Goal: Task Accomplishment & Management: Use online tool/utility

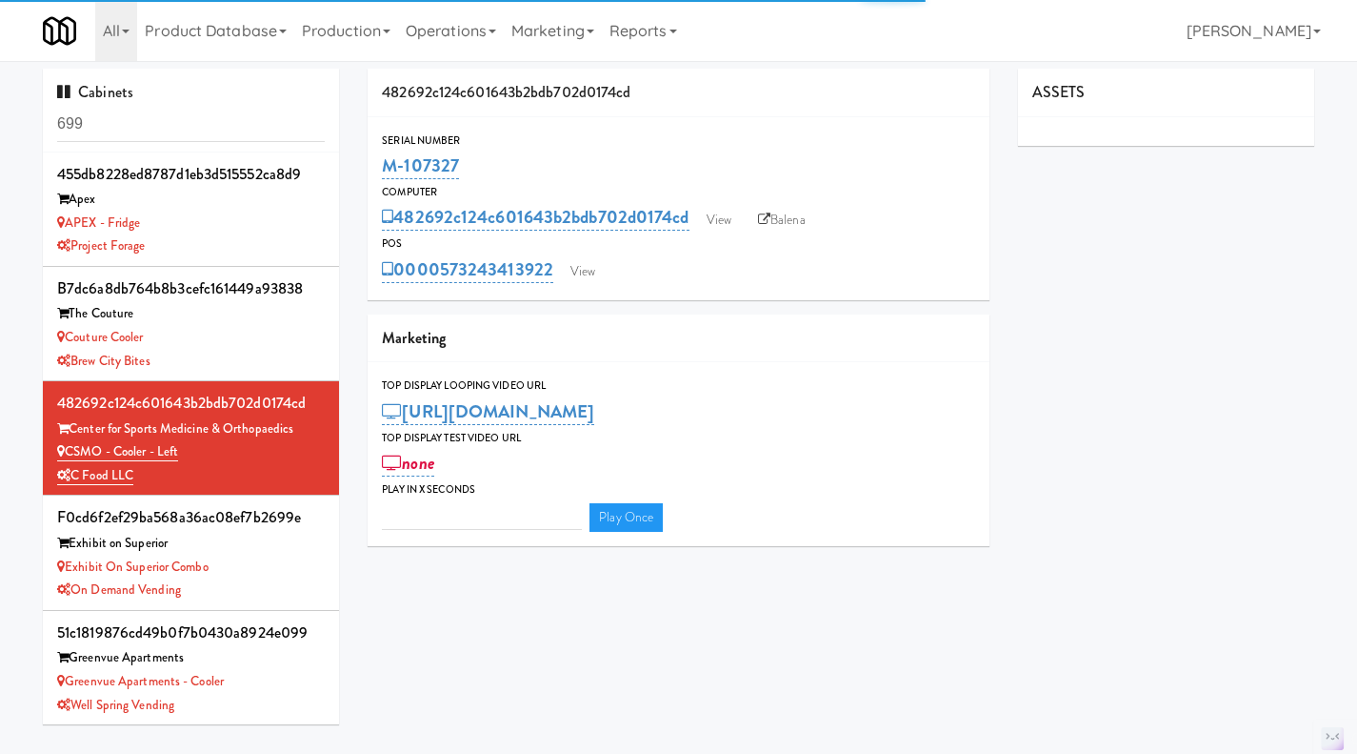
type input "3"
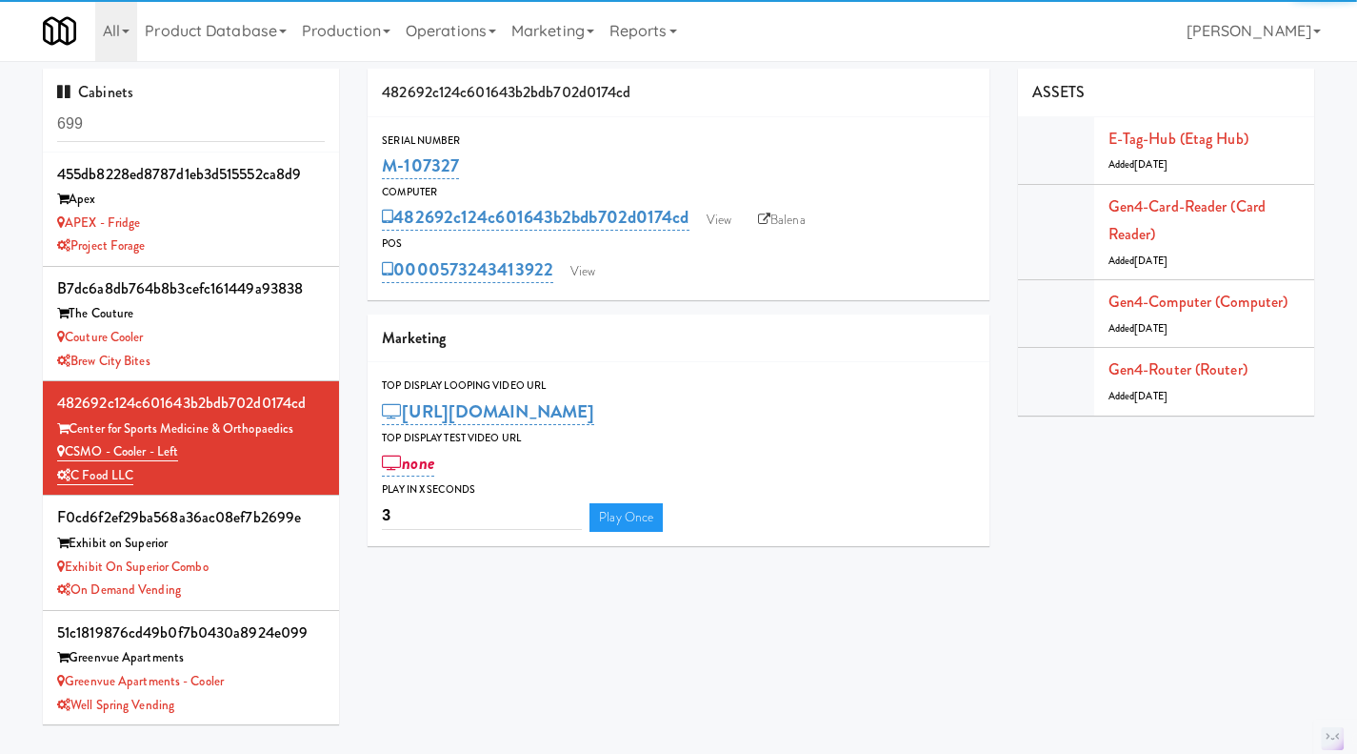
click at [156, 122] on input "699" at bounding box center [191, 124] width 268 height 35
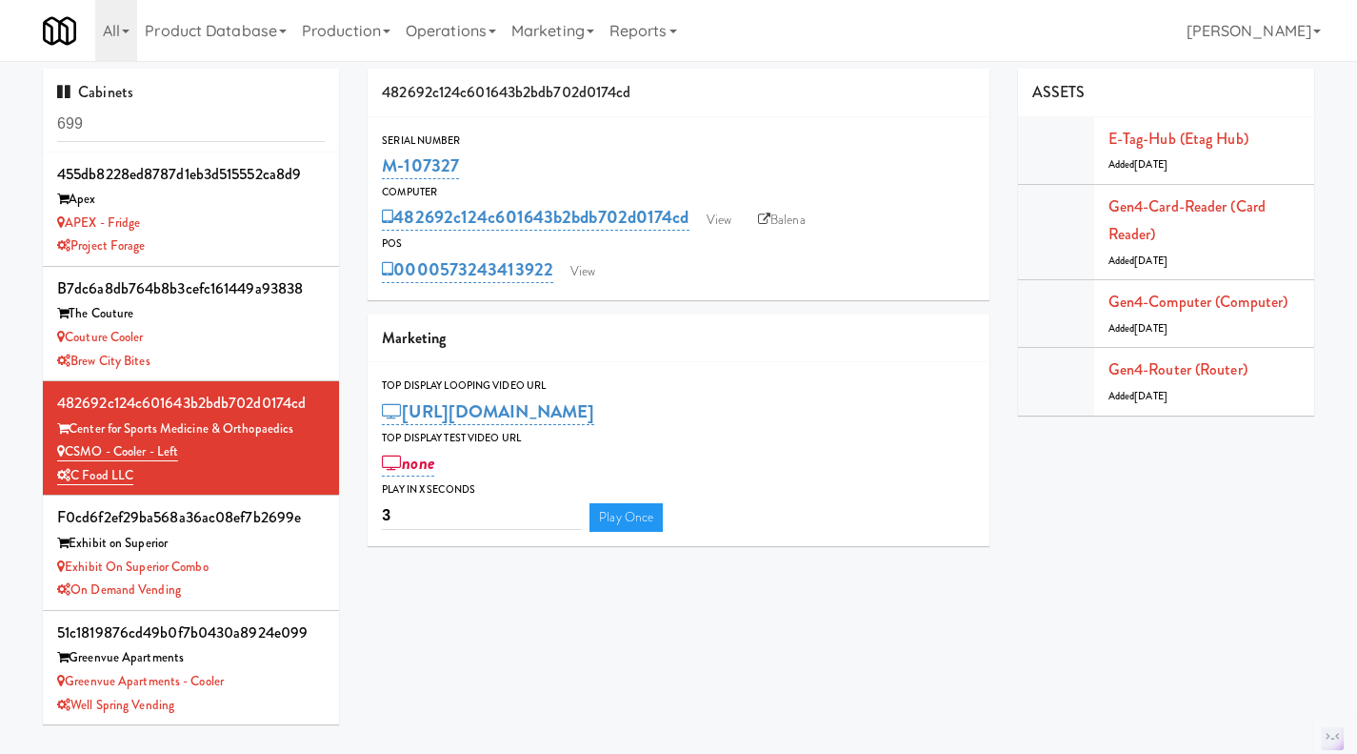
click at [156, 122] on input "699" at bounding box center [191, 124] width 268 height 35
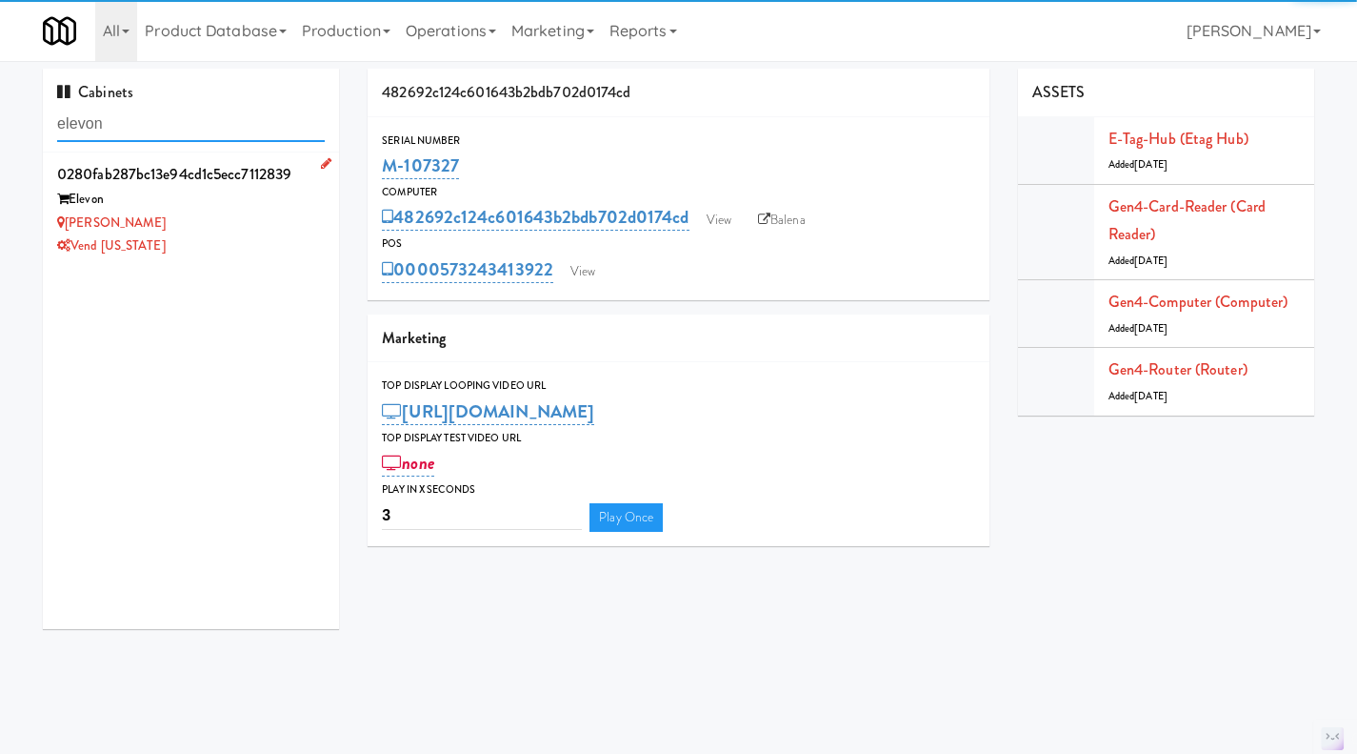
type input "elevon"
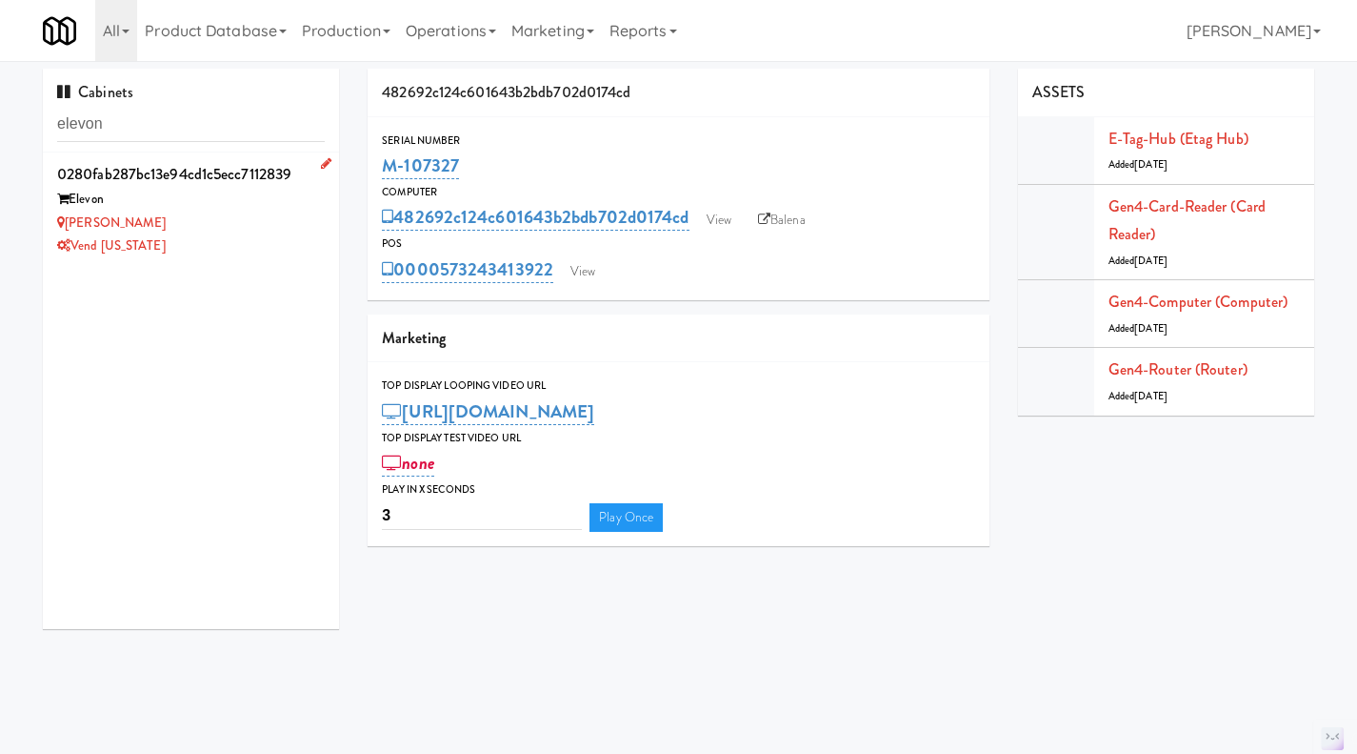
click at [268, 240] on div "Vend [US_STATE]" at bounding box center [191, 246] width 268 height 24
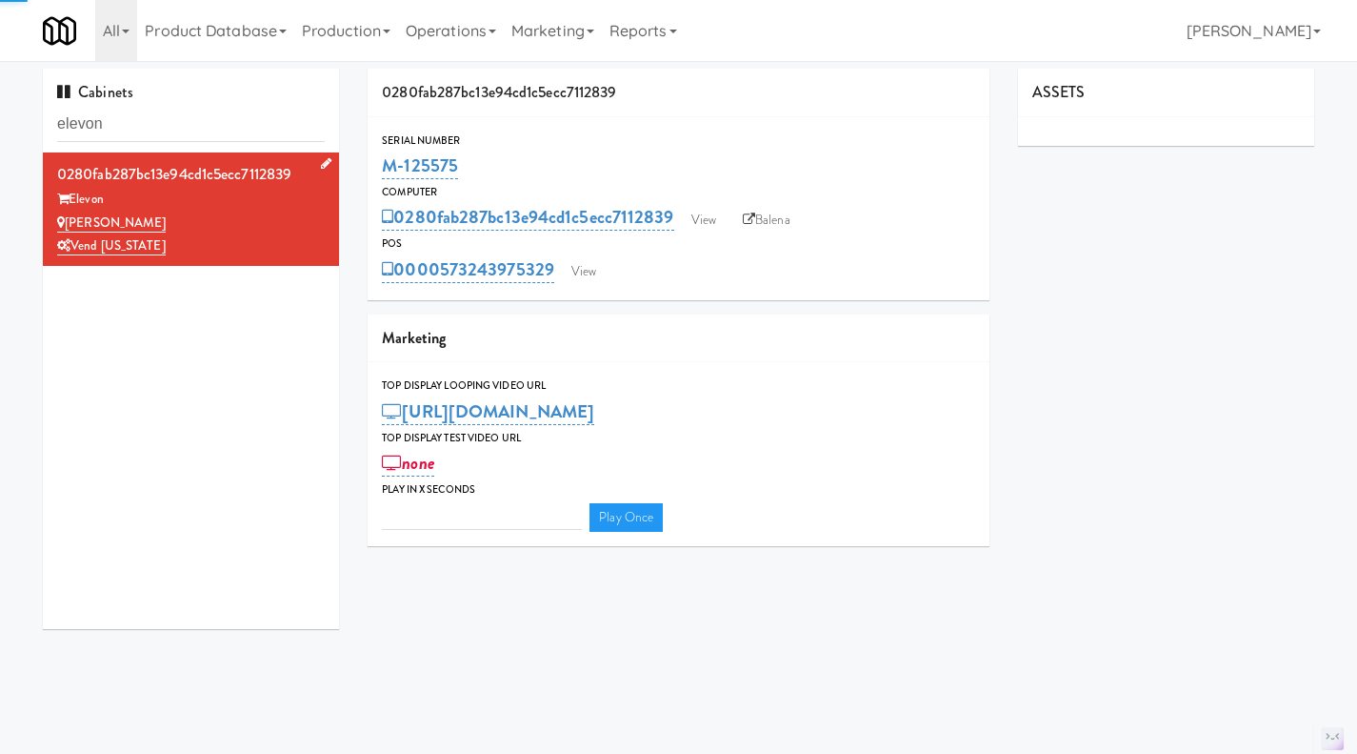
type input "3"
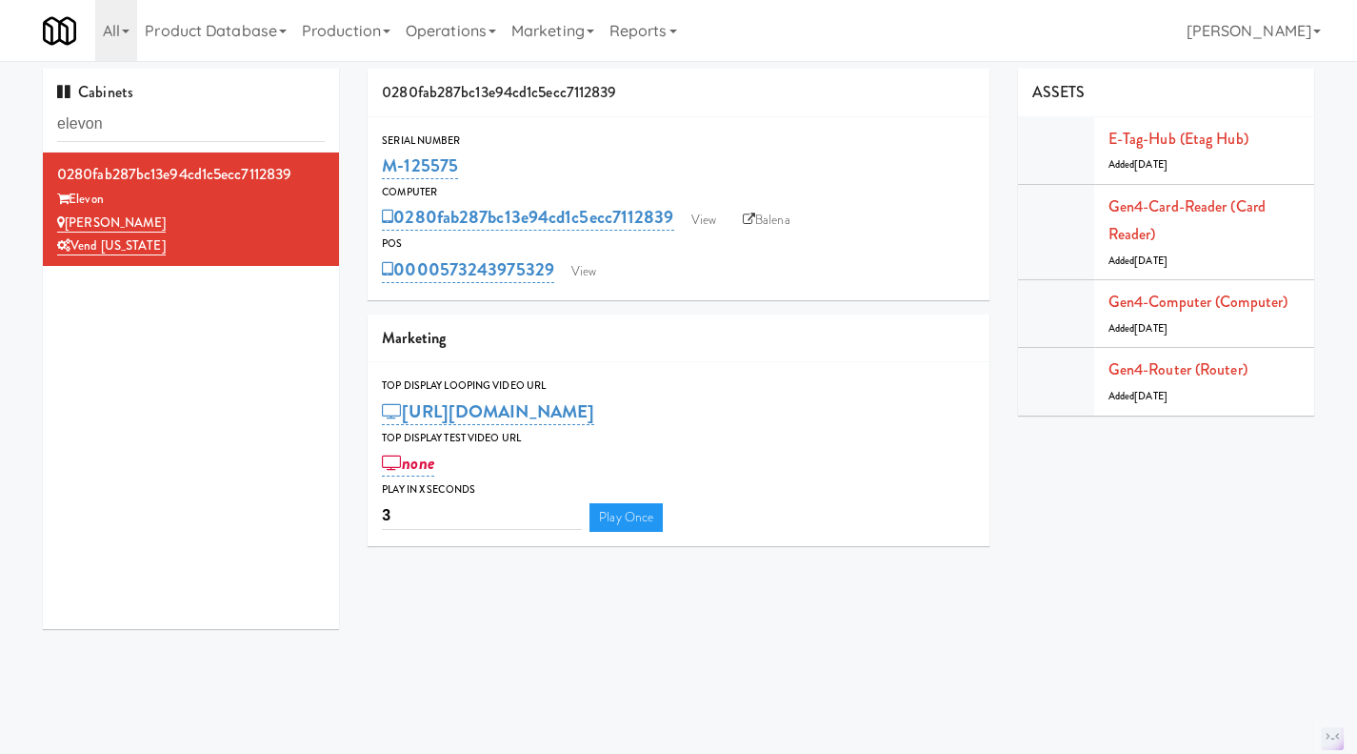
drag, startPoint x: 532, startPoint y: 168, endPoint x: 376, endPoint y: 174, distance: 155.4
click at [376, 174] on div "Serial Number M-125575" at bounding box center [679, 156] width 622 height 51
copy link "M-125575"
click at [107, 221] on link "Elevon Cooler" at bounding box center [111, 222] width 109 height 19
click at [577, 275] on link "View" at bounding box center [584, 271] width 44 height 29
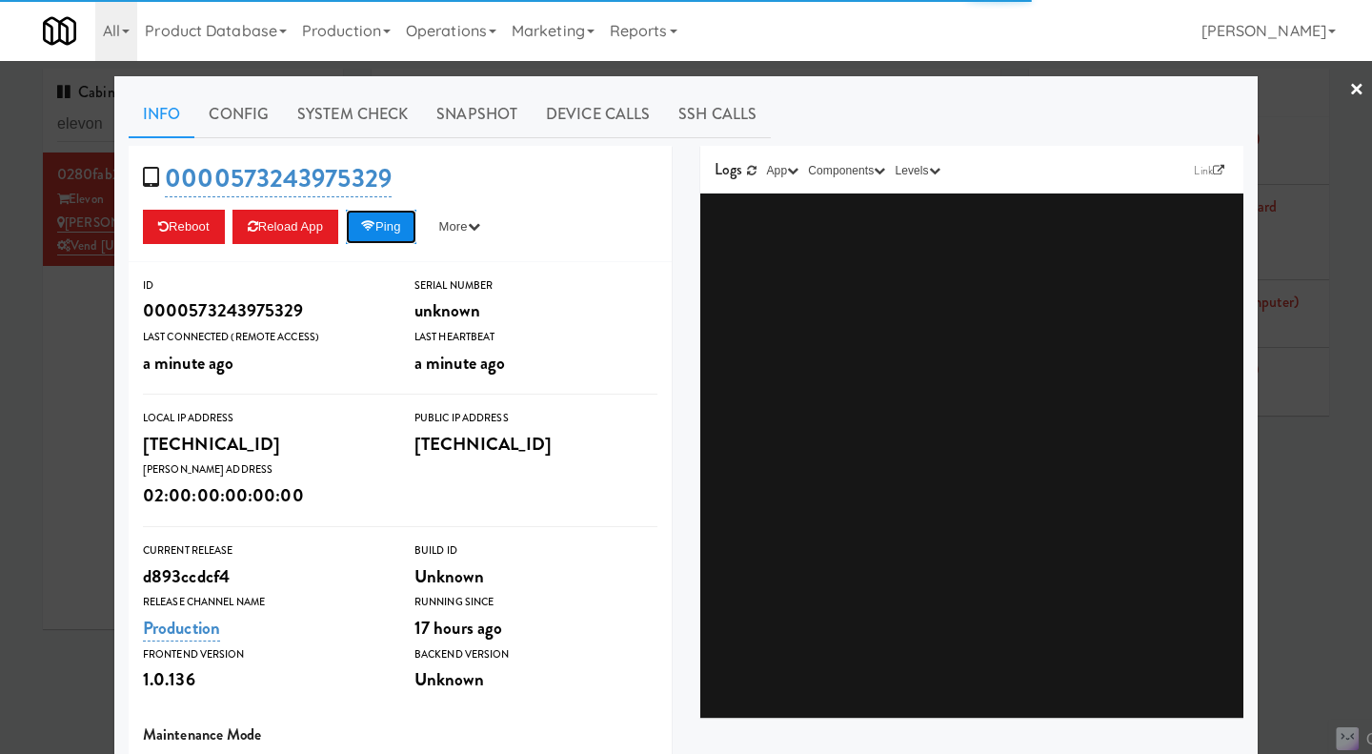
click at [393, 231] on button "Ping" at bounding box center [381, 227] width 70 height 34
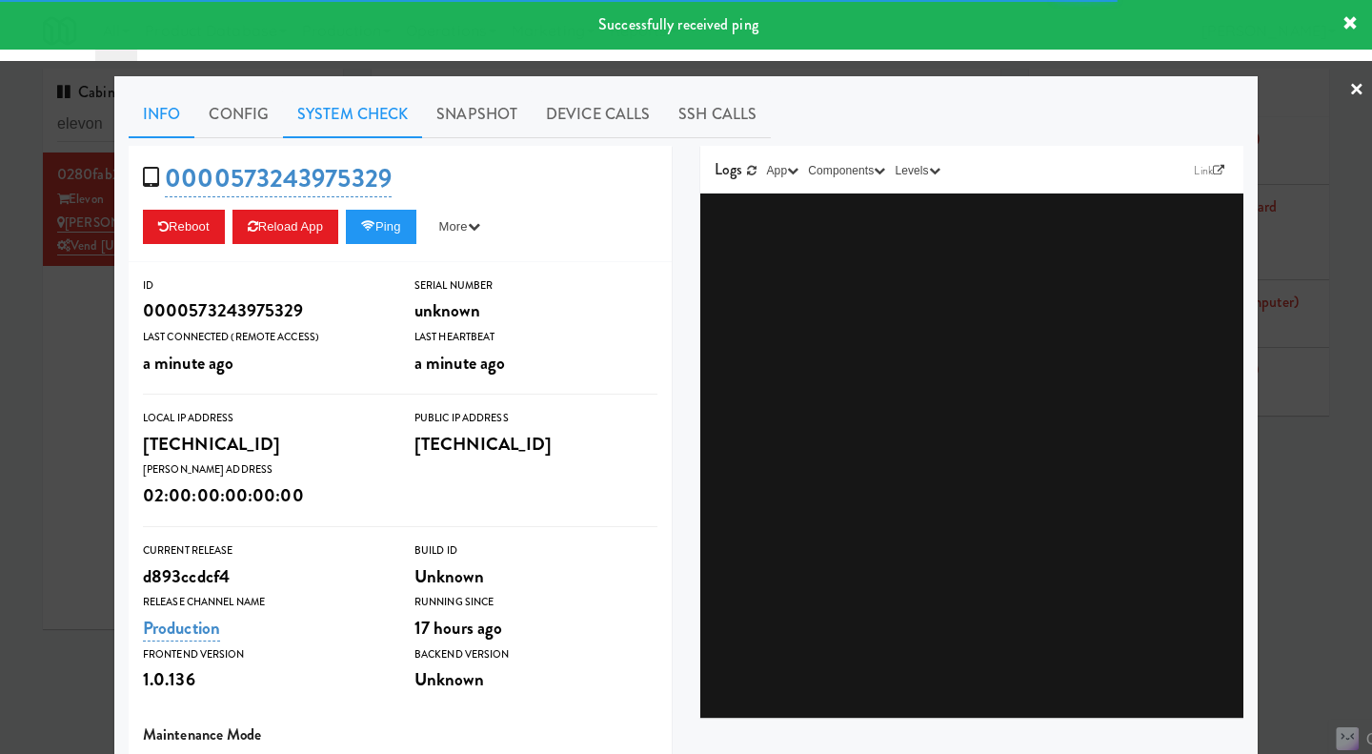
drag, startPoint x: 318, startPoint y: 109, endPoint x: 329, endPoint y: 134, distance: 27.8
click at [318, 108] on link "System Check" at bounding box center [352, 114] width 139 height 48
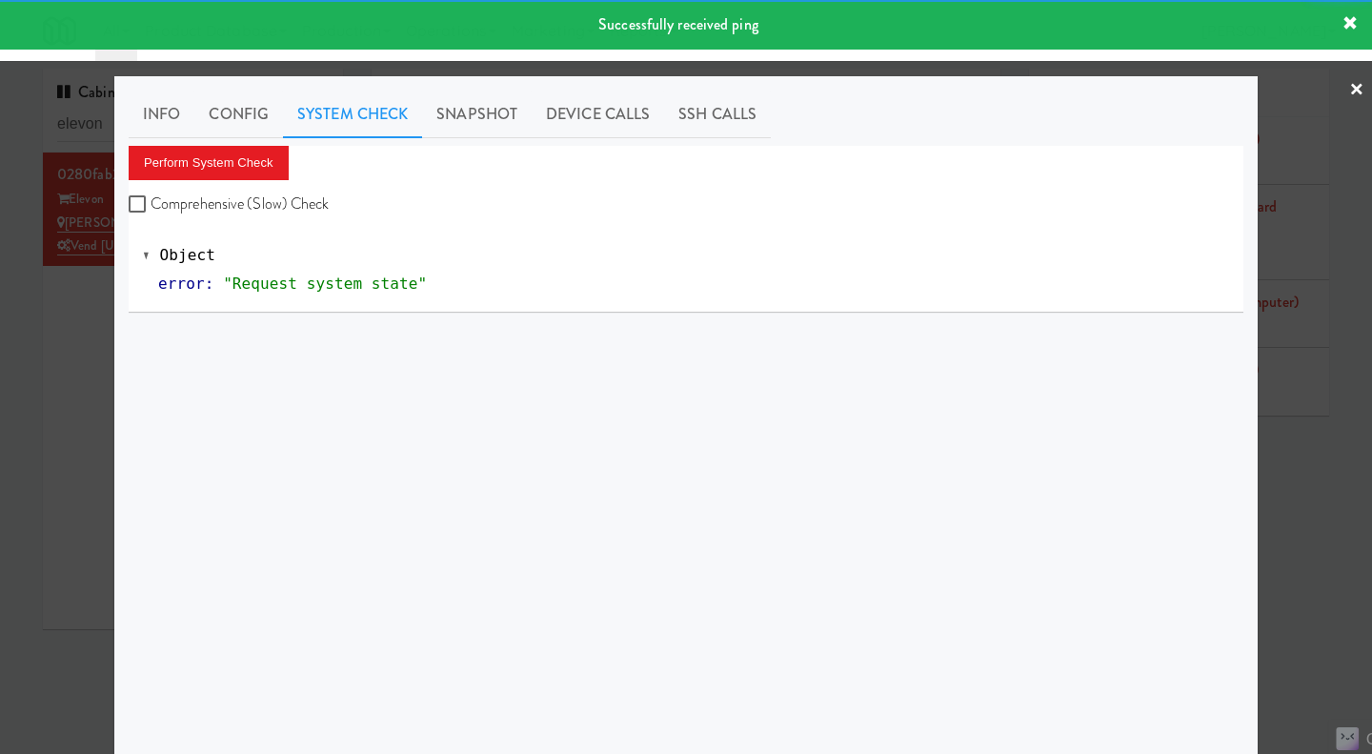
click at [284, 199] on label "Comprehensive (Slow) Check" at bounding box center [229, 204] width 201 height 29
click at [151, 199] on input "Comprehensive (Slow) Check" at bounding box center [140, 204] width 22 height 15
checkbox input "true"
click at [238, 163] on button "Perform System Check" at bounding box center [209, 163] width 160 height 34
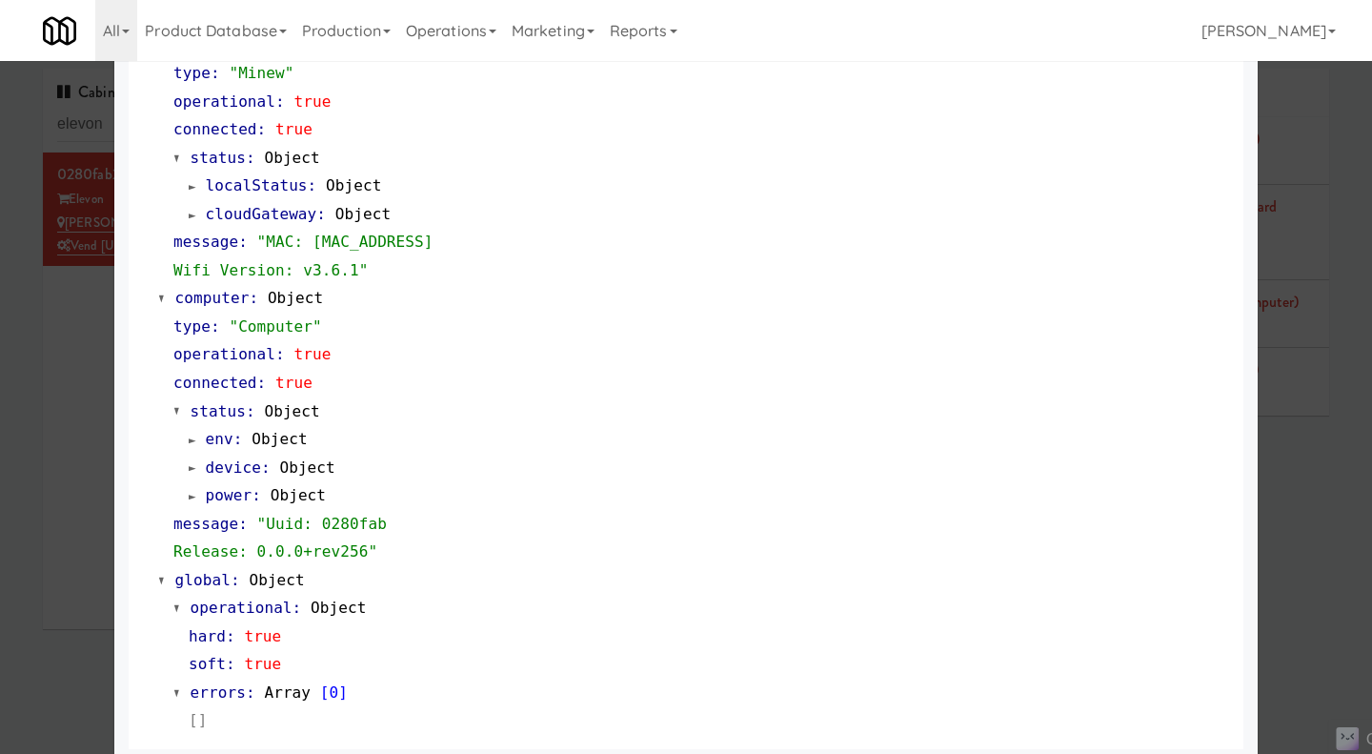
scroll to position [1618, 0]
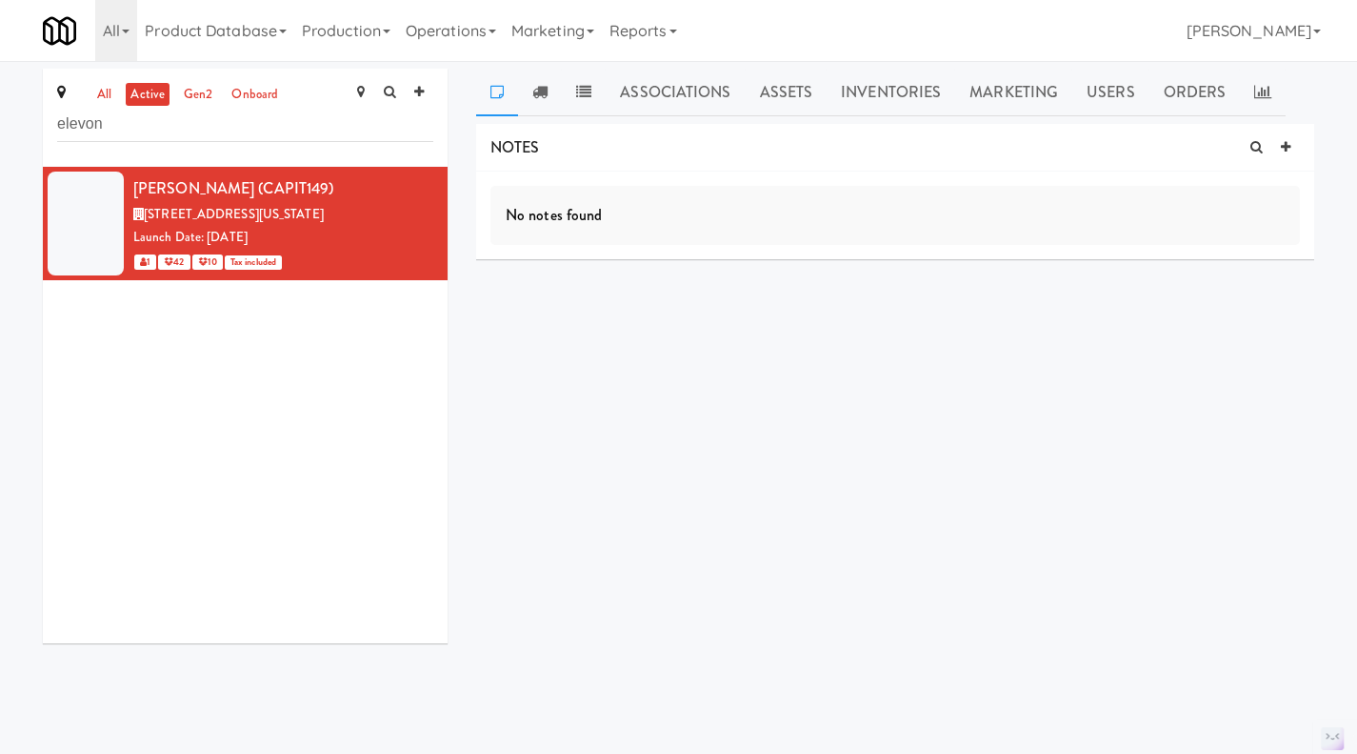
click at [187, 142] on div "all active gen2 onboard elevon" at bounding box center [245, 118] width 405 height 98
click at [168, 130] on input "elevon" at bounding box center [245, 124] width 376 height 35
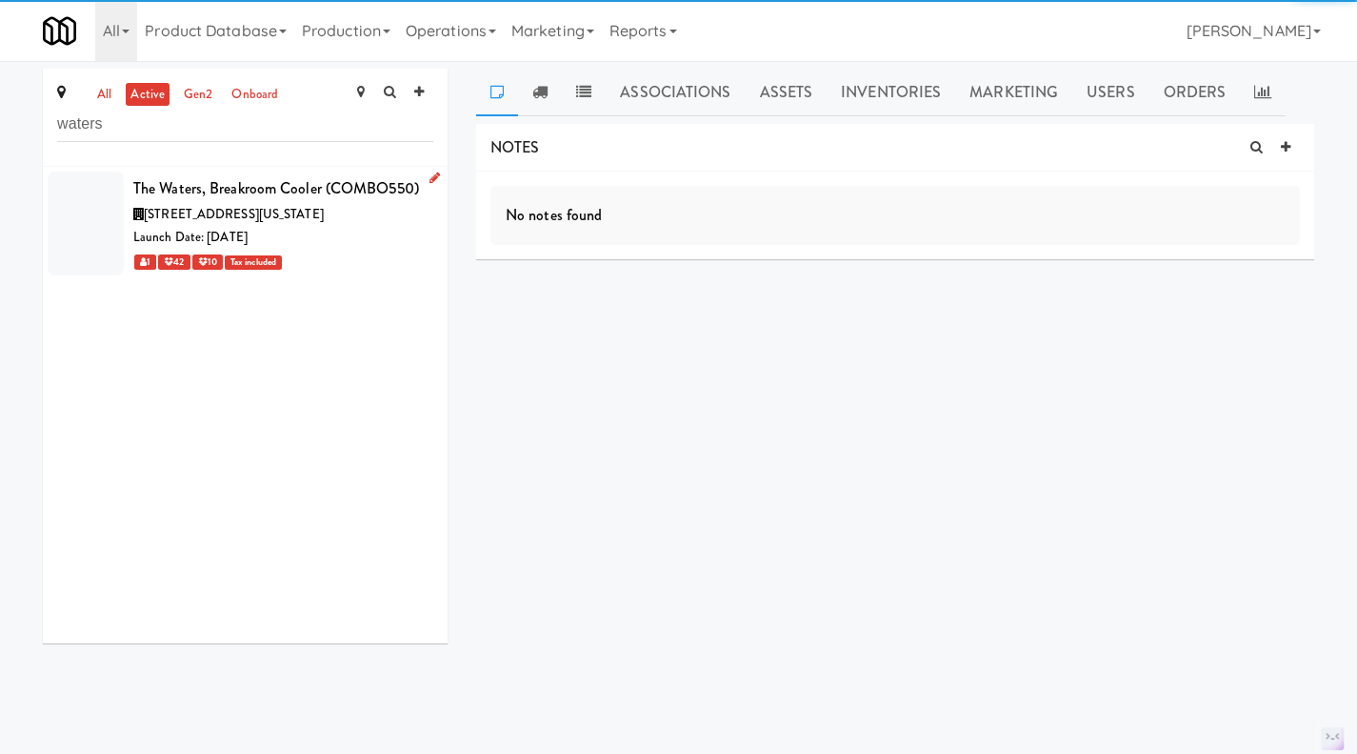
click at [381, 250] on div "Launch Date: [DATE]" at bounding box center [283, 238] width 300 height 24
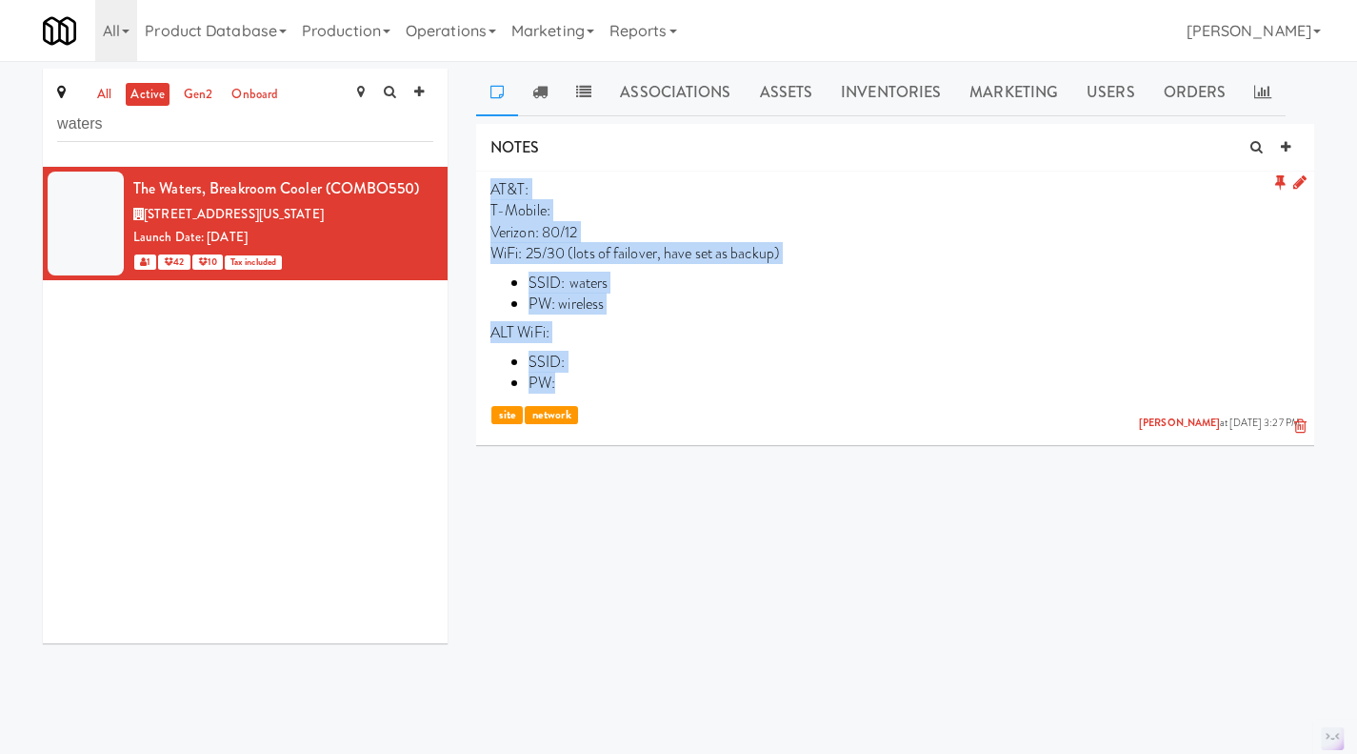
drag, startPoint x: 590, startPoint y: 380, endPoint x: 483, endPoint y: 190, distance: 218.4
click at [483, 190] on li "AT&T: T-Mobile: Verizon: 80/12 WiFi: 25/30 (lots of failover, have set as backu…" at bounding box center [895, 304] width 838 height 266
copy p "AT&T: T-Mobile: Verizon: 80/12 WiFi: 25/30 (lots of failover, have set as backu…"
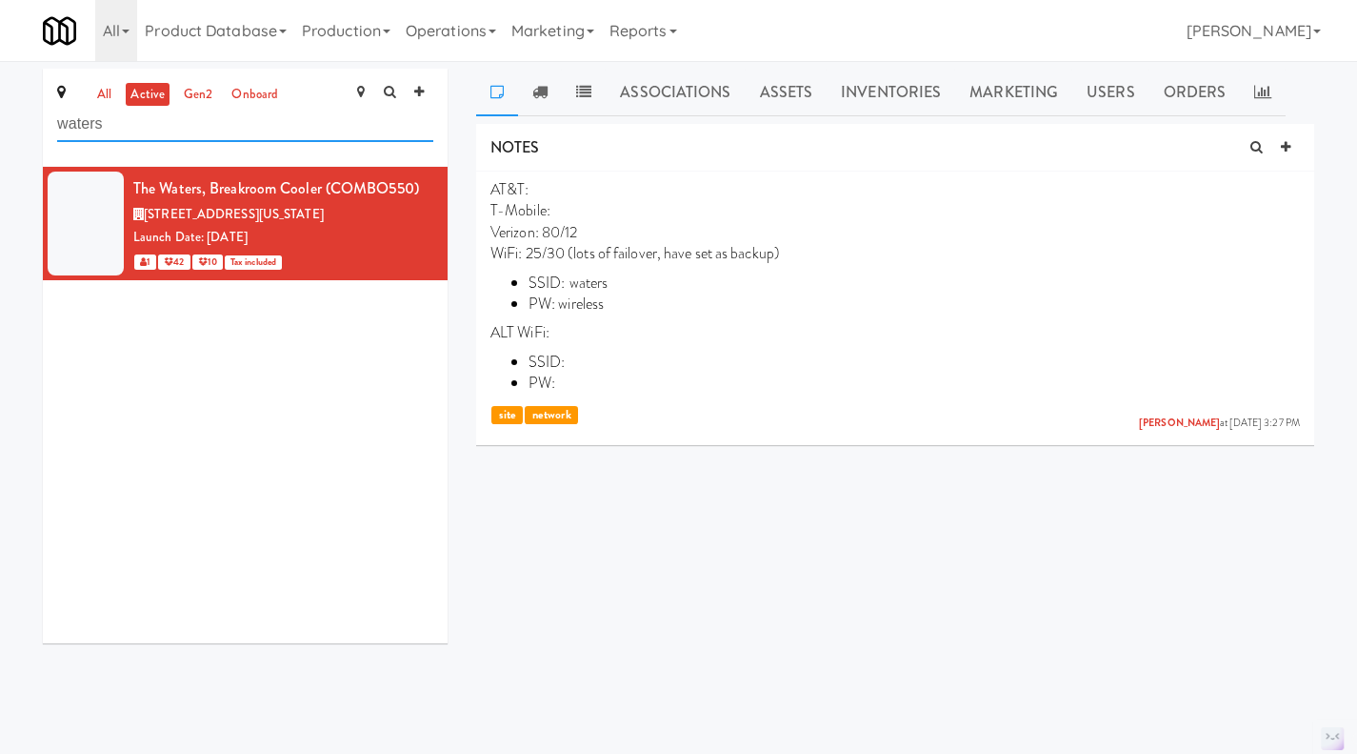
click at [168, 119] on input "waters" at bounding box center [245, 124] width 376 height 35
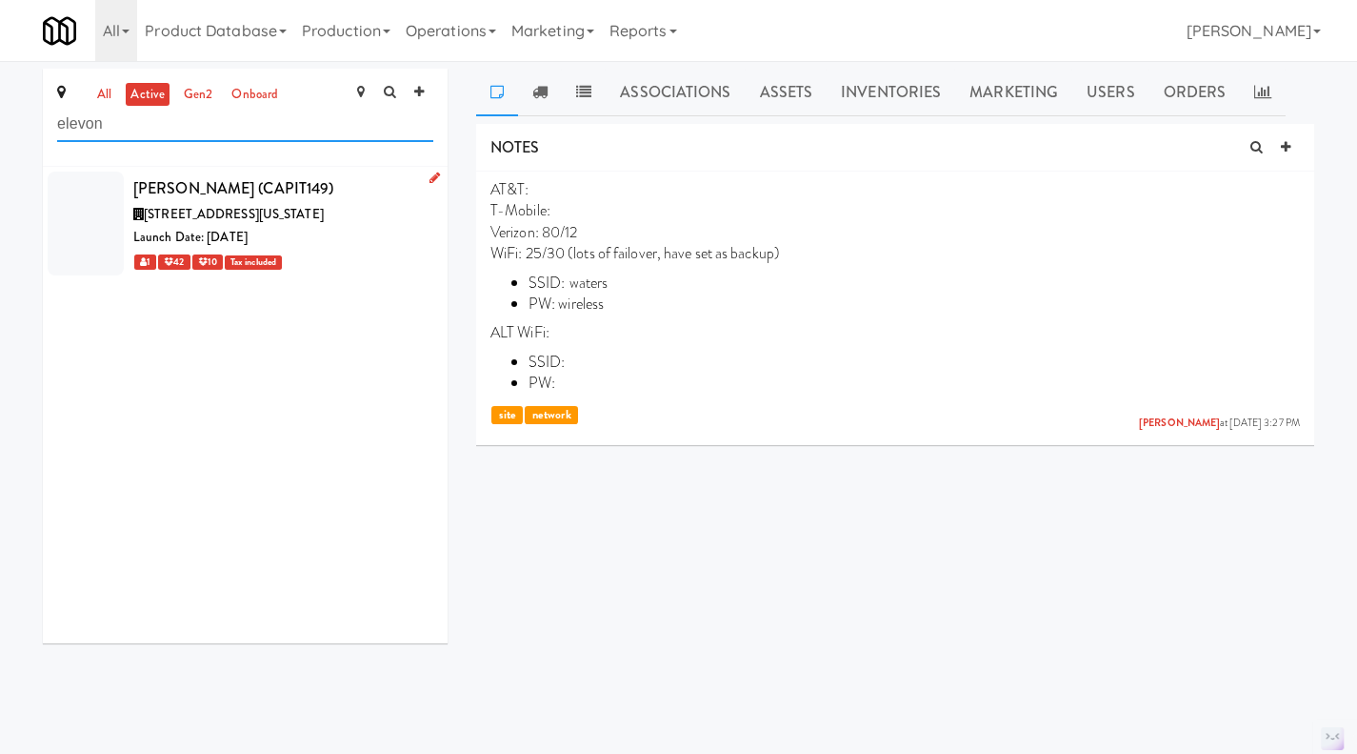
type input "elevon"
click at [405, 248] on div "Launch Date: [DATE]" at bounding box center [283, 238] width 300 height 24
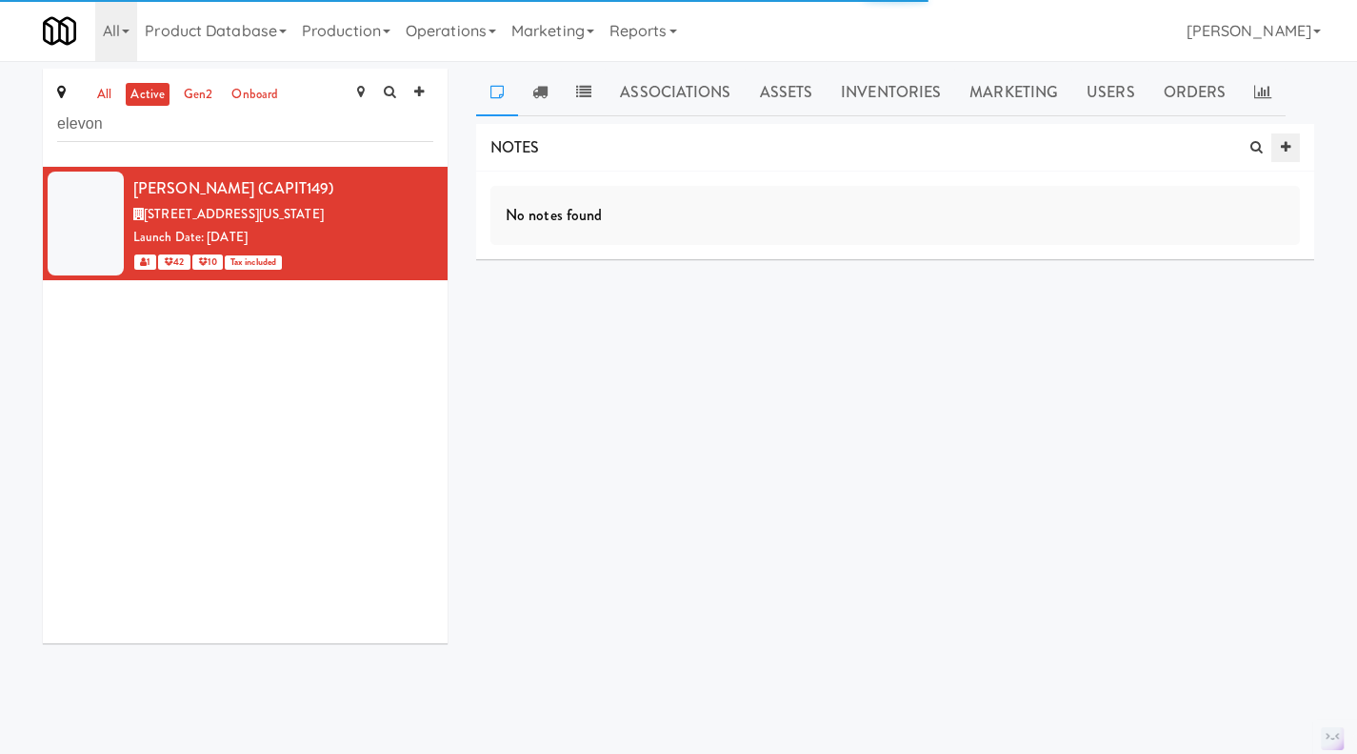
click at [1287, 151] on icon at bounding box center [1286, 147] width 10 height 12
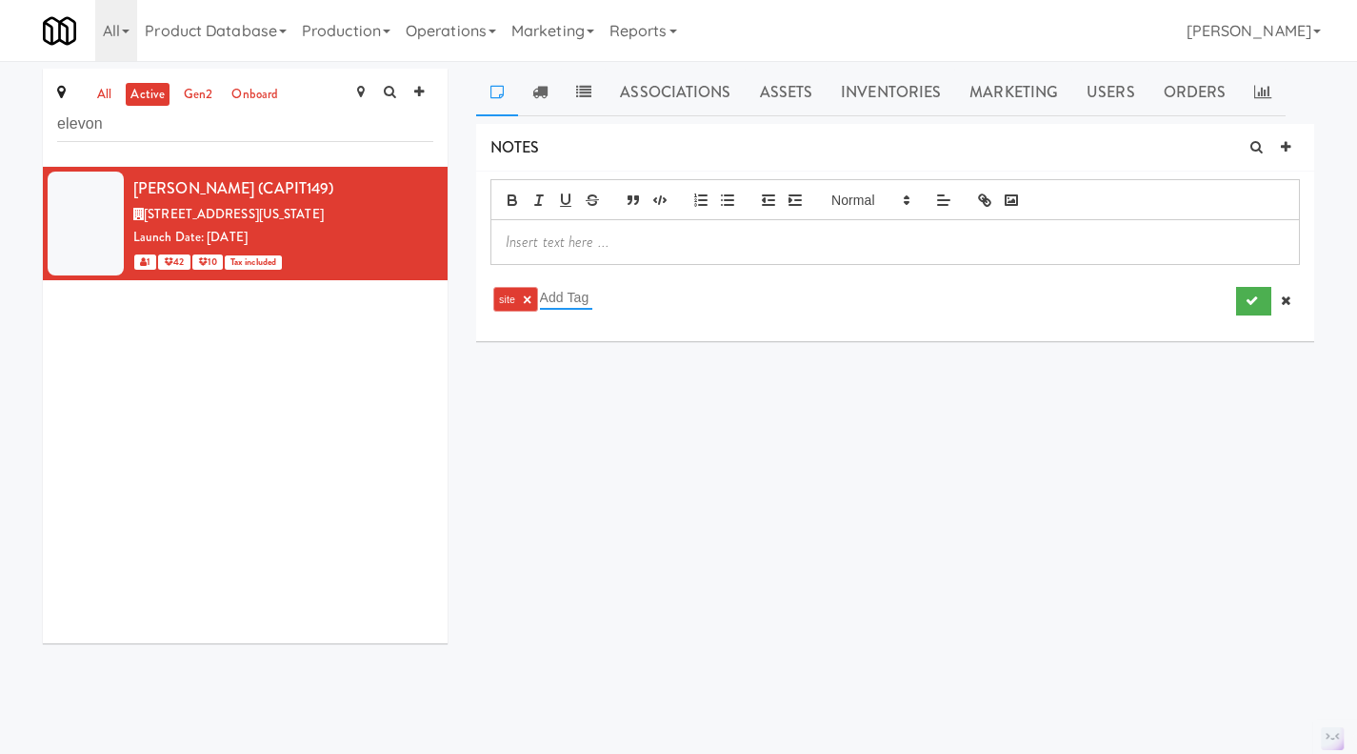
click at [578, 294] on input "text" at bounding box center [566, 297] width 52 height 25
type input "netw"
click at [607, 240] on p at bounding box center [895, 241] width 779 height 21
paste div
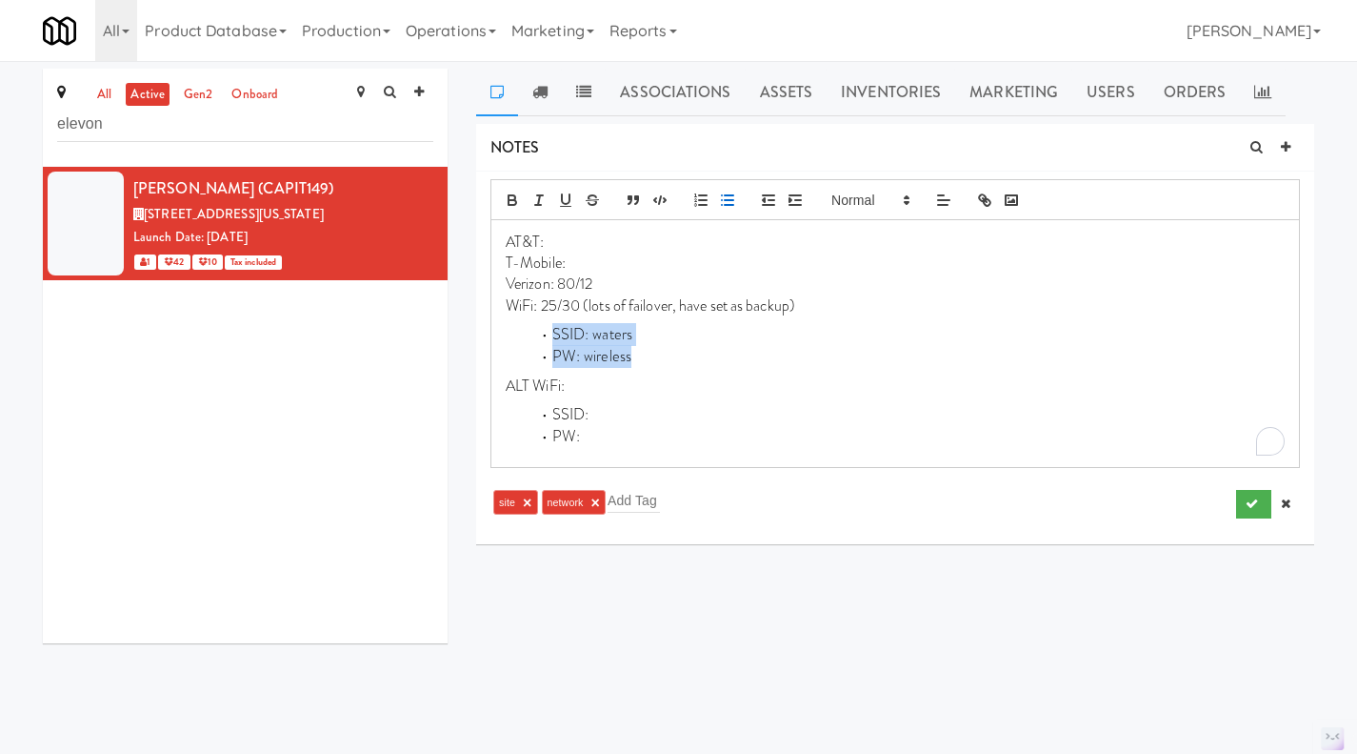
drag, startPoint x: 696, startPoint y: 360, endPoint x: 554, endPoint y: 336, distance: 143.9
click at [554, 336] on ul "SSID: [PERSON_NAME]: wireless" at bounding box center [895, 346] width 779 height 44
click at [508, 331] on p "SSID: Elevon Staff" at bounding box center [895, 326] width 779 height 21
click at [611, 340] on li "SSID: Elevon Staff" at bounding box center [907, 335] width 756 height 22
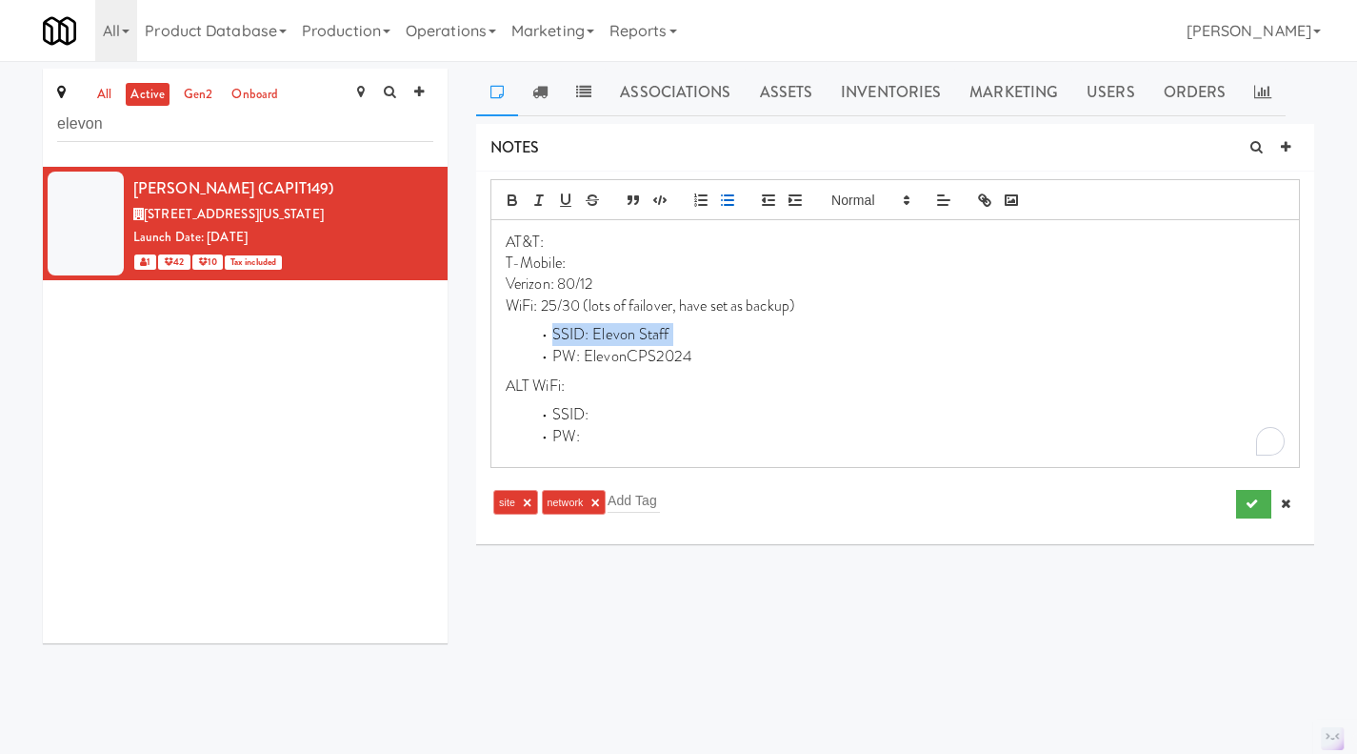
click at [611, 340] on li "SSID: Elevon Staff" at bounding box center [907, 335] width 756 height 22
click at [910, 197] on icon at bounding box center [906, 199] width 17 height 17
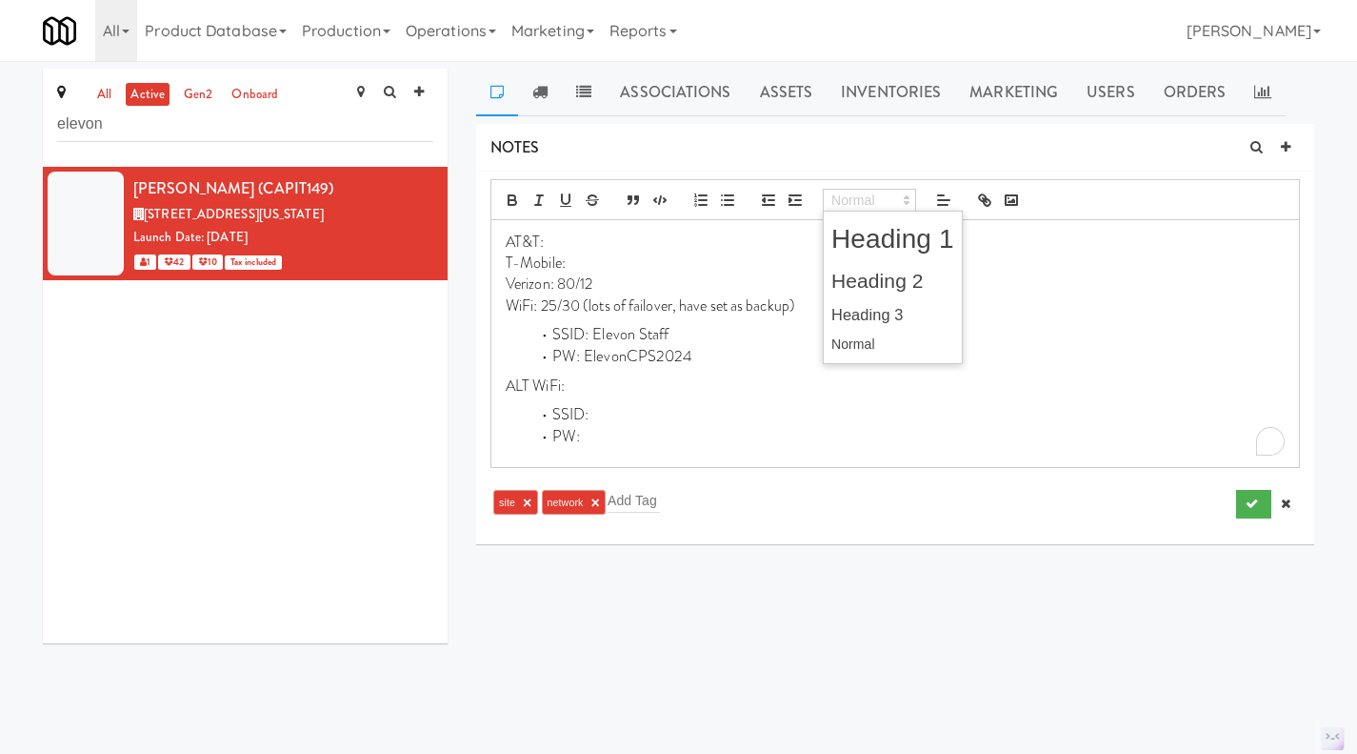
click at [906, 196] on polygon at bounding box center [907, 197] width 4 height 2
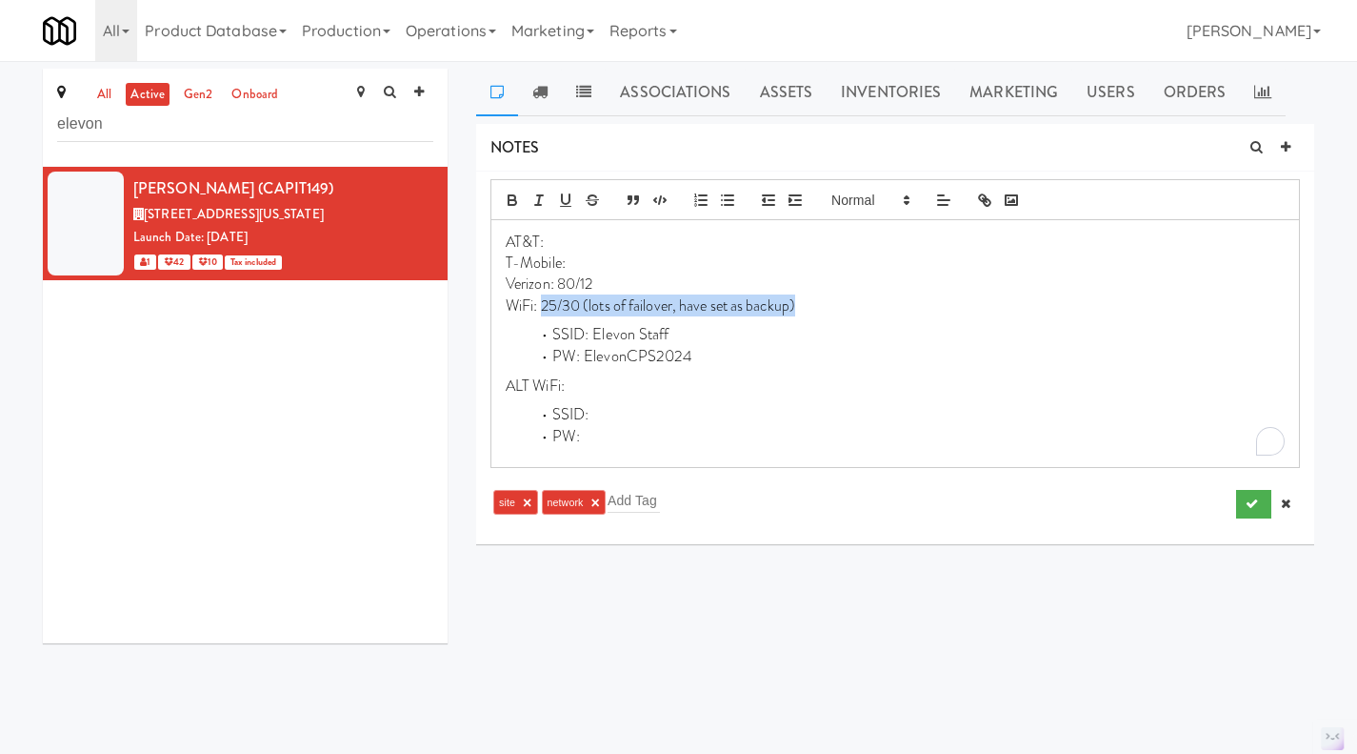
drag, startPoint x: 822, startPoint y: 304, endPoint x: 541, endPoint y: 296, distance: 281.1
click at [541, 296] on p "WiFi: 25/30 (lots of failover, have set as backup)" at bounding box center [895, 305] width 779 height 21
drag, startPoint x: 613, startPoint y: 285, endPoint x: 561, endPoint y: 285, distance: 52.4
click at [561, 285] on p "Verizon: 80/12" at bounding box center [895, 283] width 779 height 21
click at [575, 266] on p "T-Mobile:" at bounding box center [895, 262] width 779 height 21
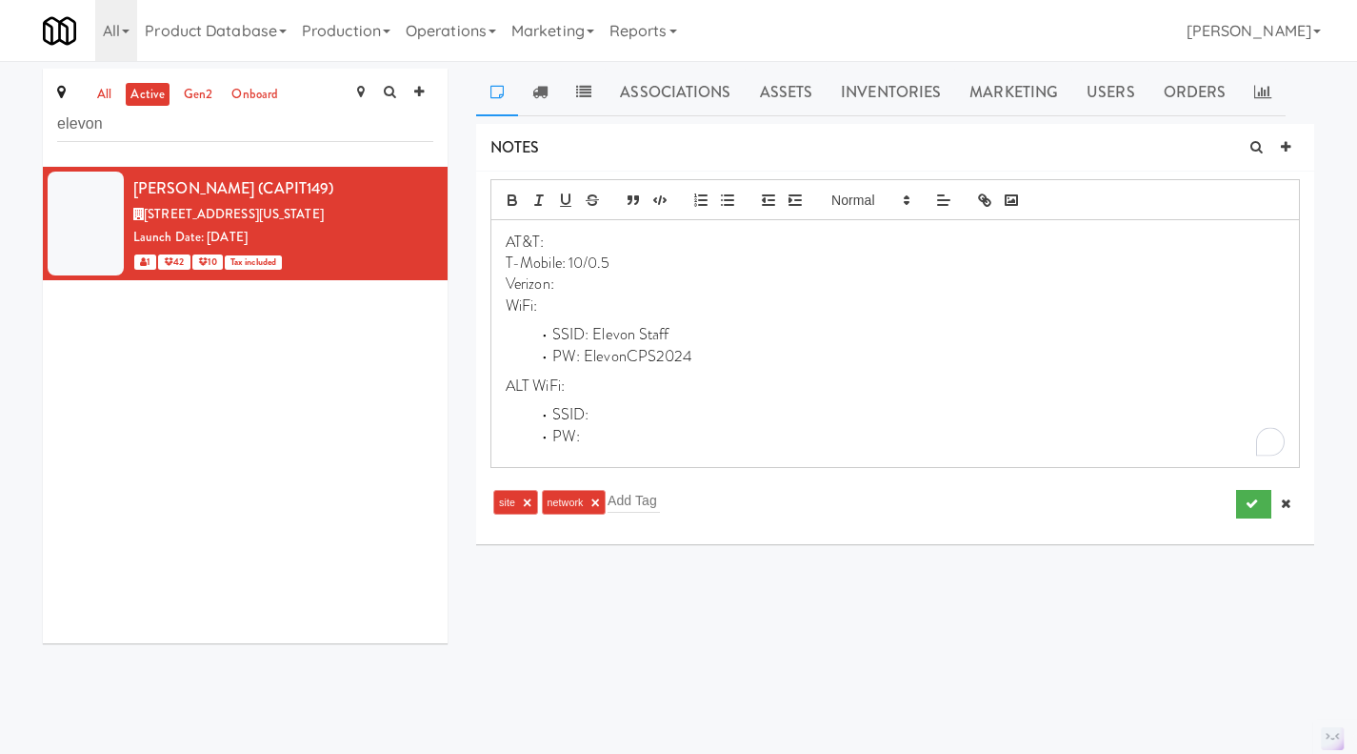
click at [564, 239] on p "AT&T:" at bounding box center [895, 241] width 779 height 21
click at [546, 242] on p "AT&T:didnt connect" at bounding box center [895, 241] width 779 height 21
click at [573, 291] on p "Verizon:" at bounding box center [895, 283] width 779 height 21
click at [590, 301] on p "WiFi:" at bounding box center [895, 305] width 779 height 21
click at [1248, 509] on icon "submit" at bounding box center [1252, 503] width 12 height 12
